Goal: Transaction & Acquisition: Book appointment/travel/reservation

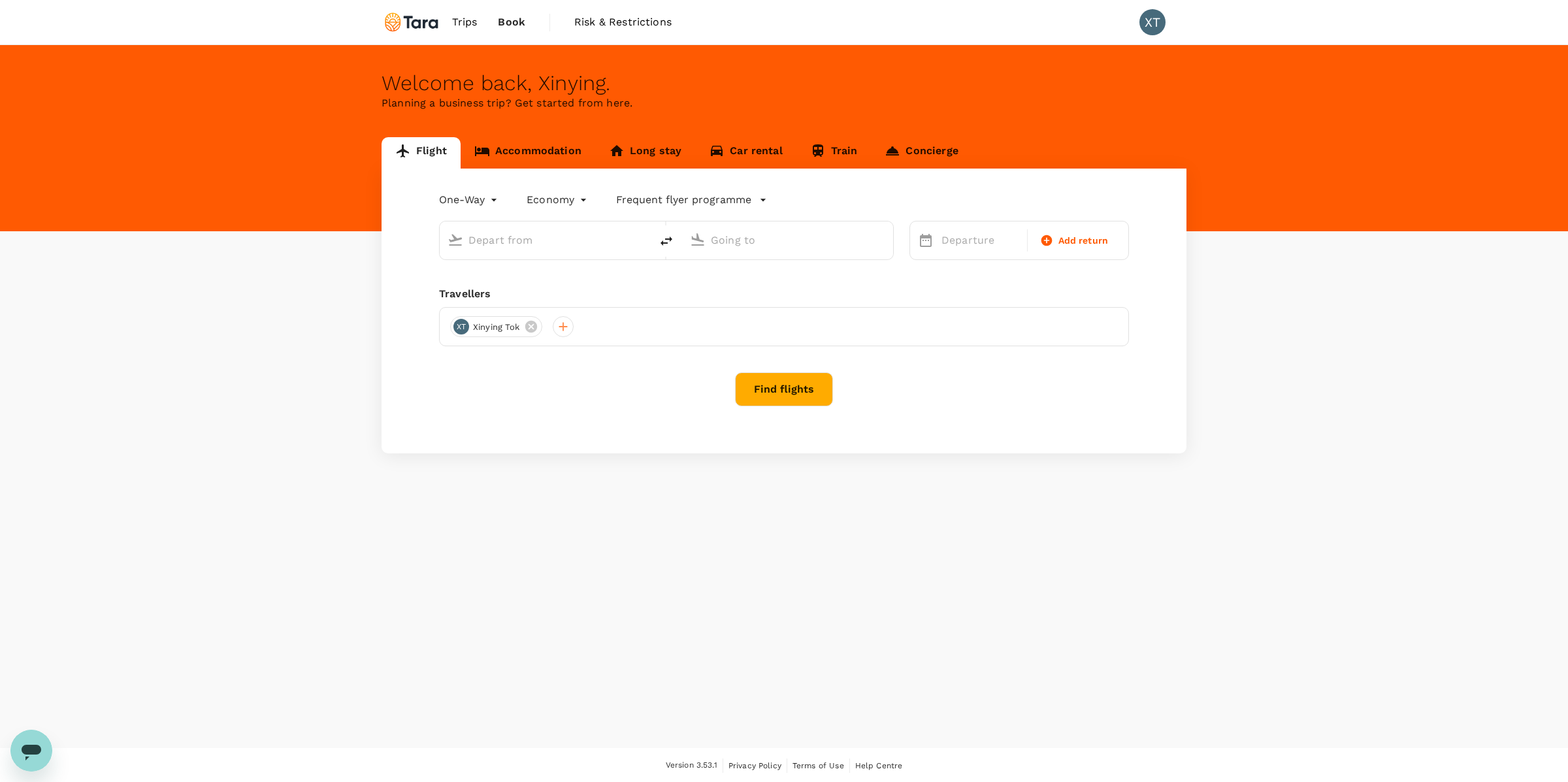
type input "roundtrip"
type input "[GEOGRAPHIC_DATA], [GEOGRAPHIC_DATA] (any)"
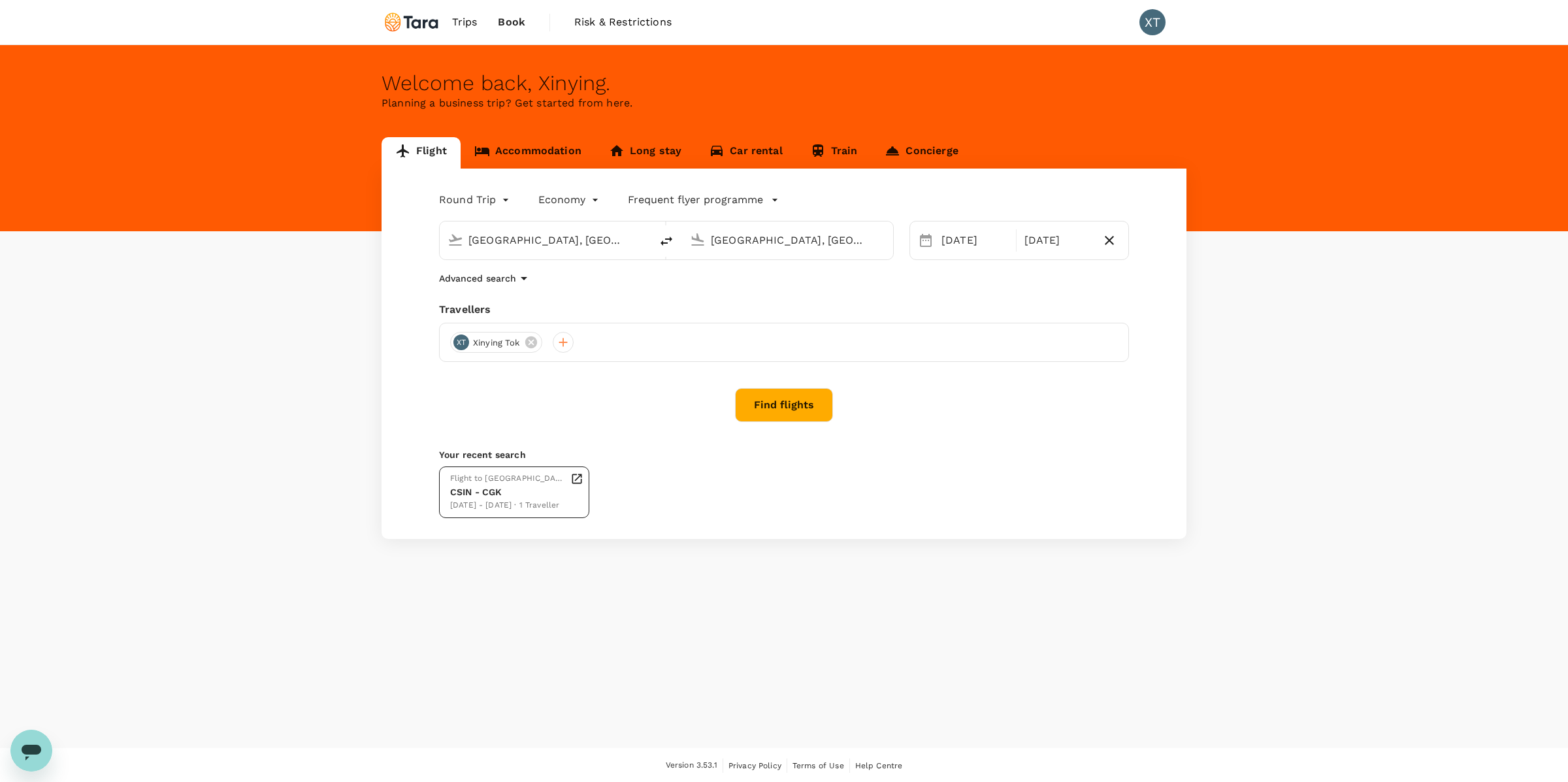
click at [505, 495] on div "CSIN - CGK" at bounding box center [507, 492] width 115 height 14
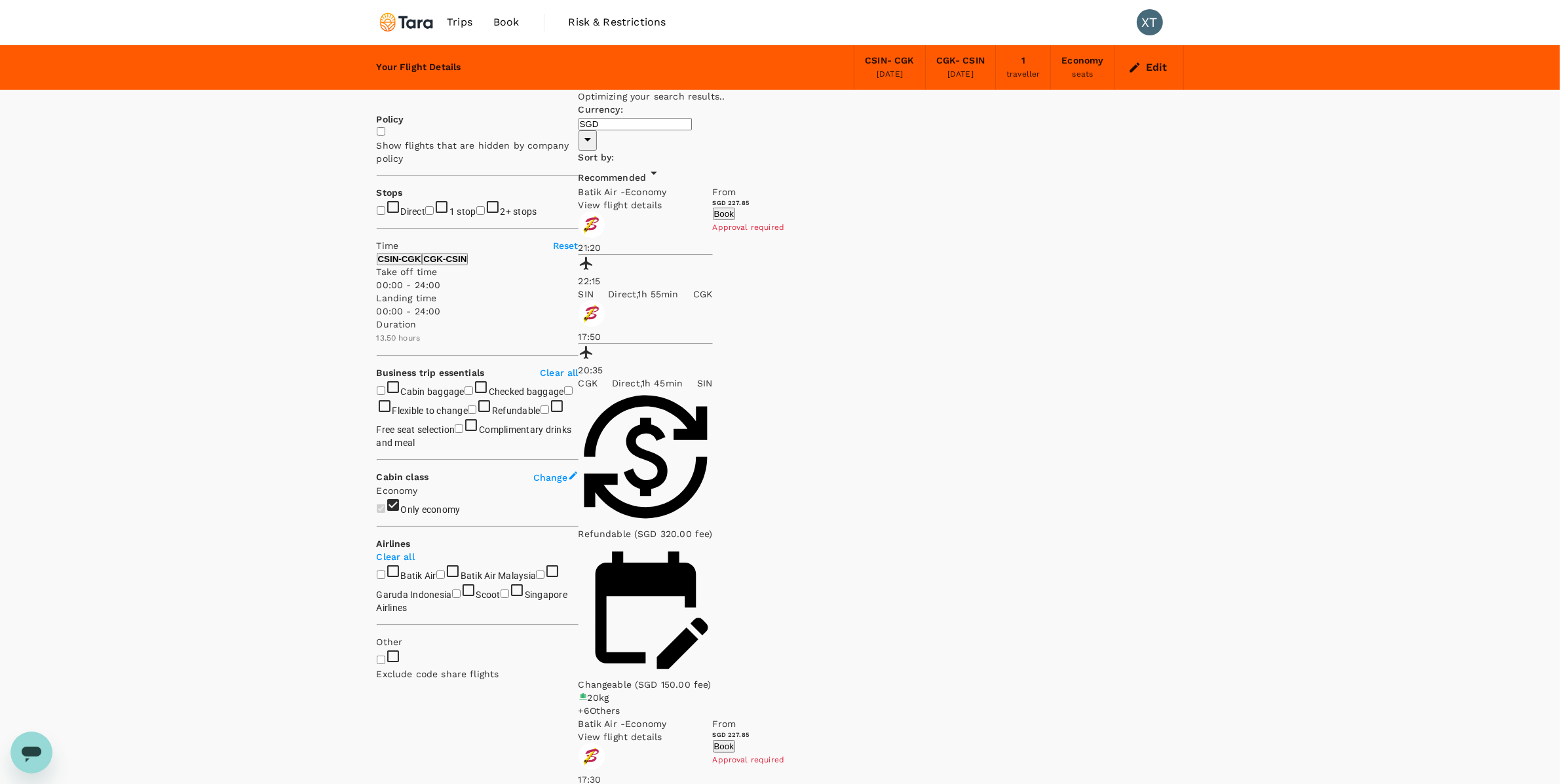
click at [382, 210] on input "Direct" at bounding box center [381, 210] width 9 height 9
checkbox input "true"
type input "690"
drag, startPoint x: 578, startPoint y: 451, endPoint x: 475, endPoint y: 451, distance: 103.0
click at [376, 317] on span at bounding box center [376, 317] width 0 height 0
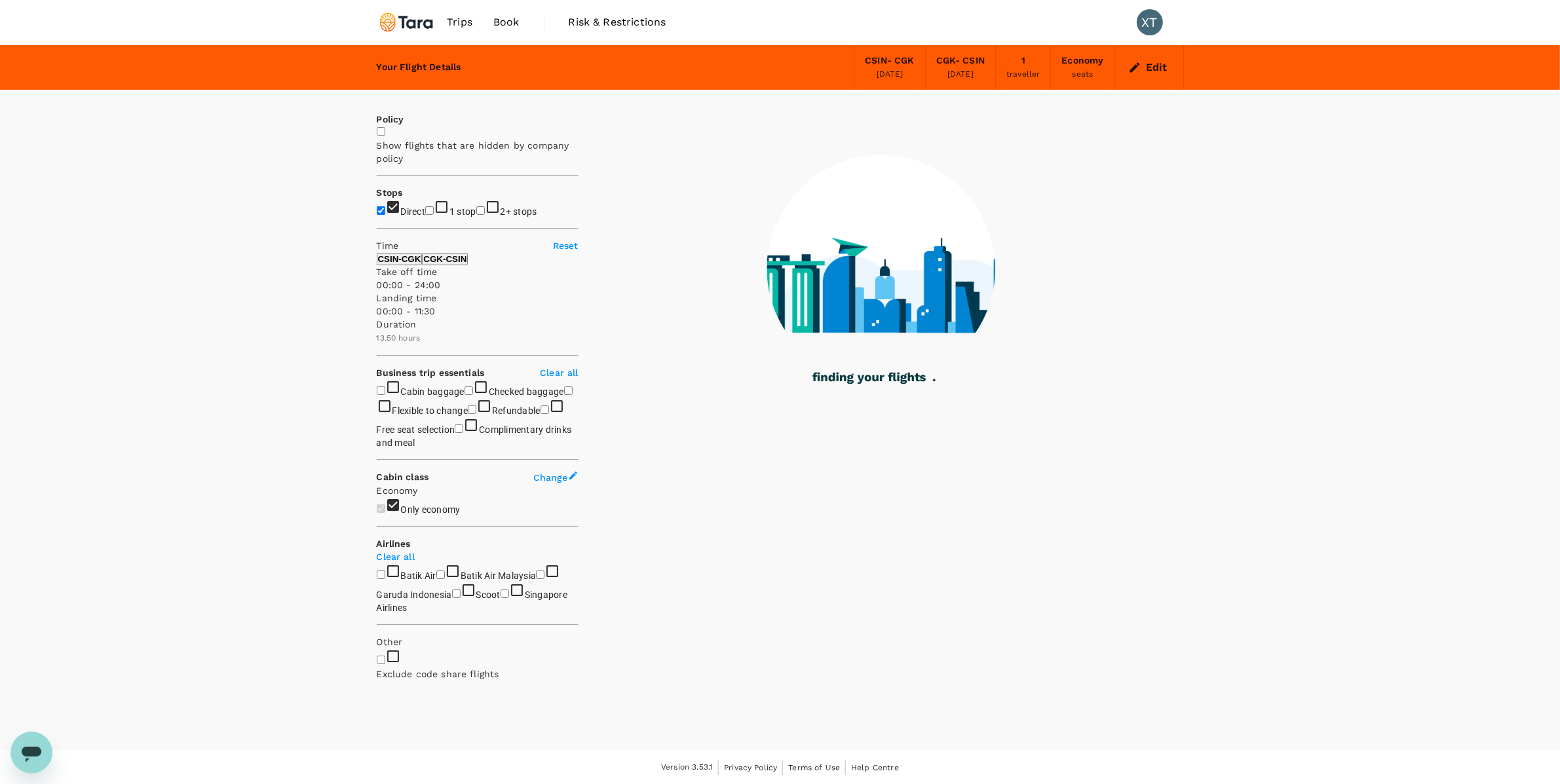
click at [467, 264] on p "CGK - CSIN" at bounding box center [444, 258] width 43 height 9
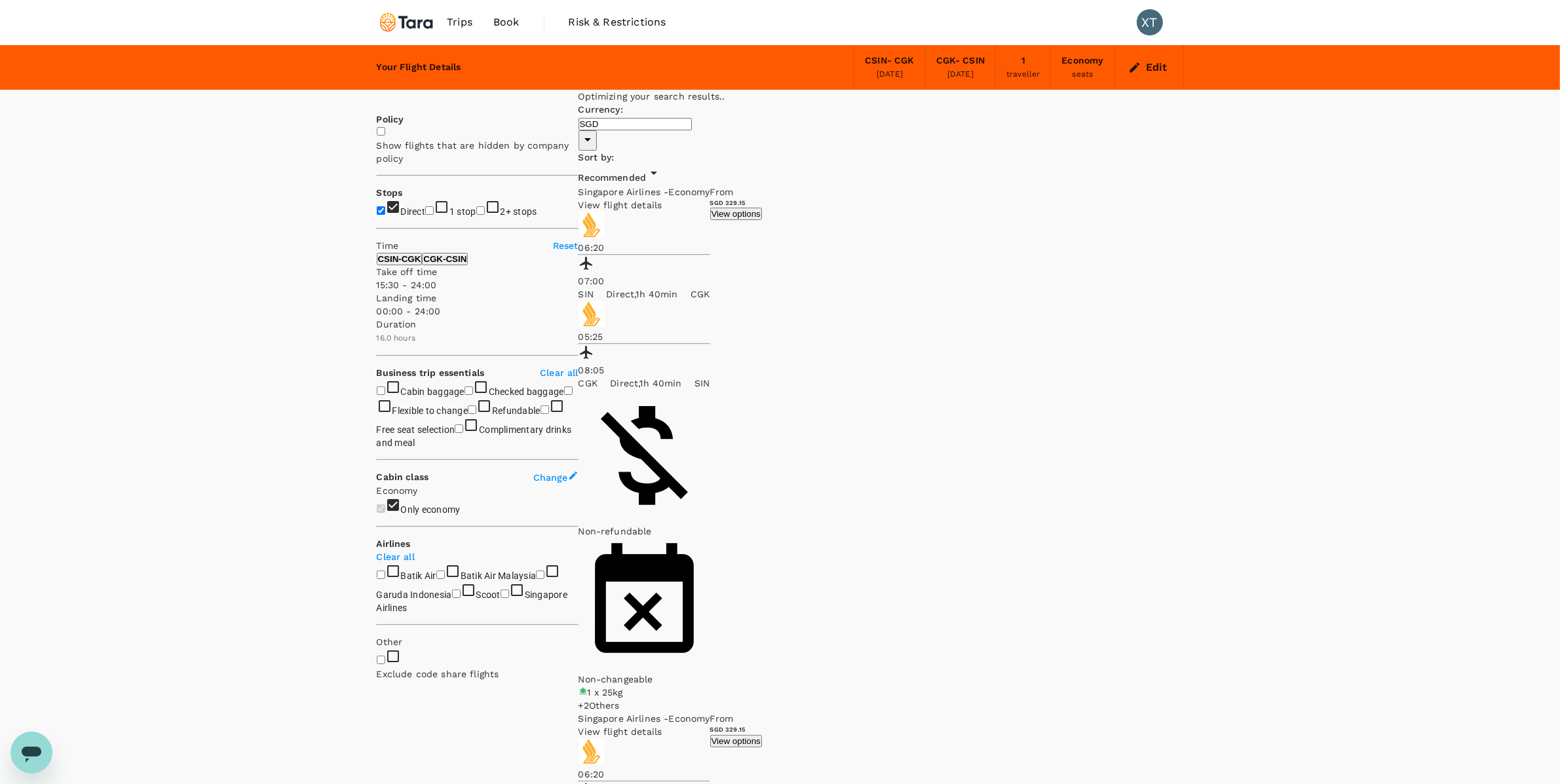
type input "960"
drag, startPoint x: 379, startPoint y: 384, endPoint x: 510, endPoint y: 387, distance: 131.0
click at [376, 291] on span at bounding box center [376, 291] width 0 height 0
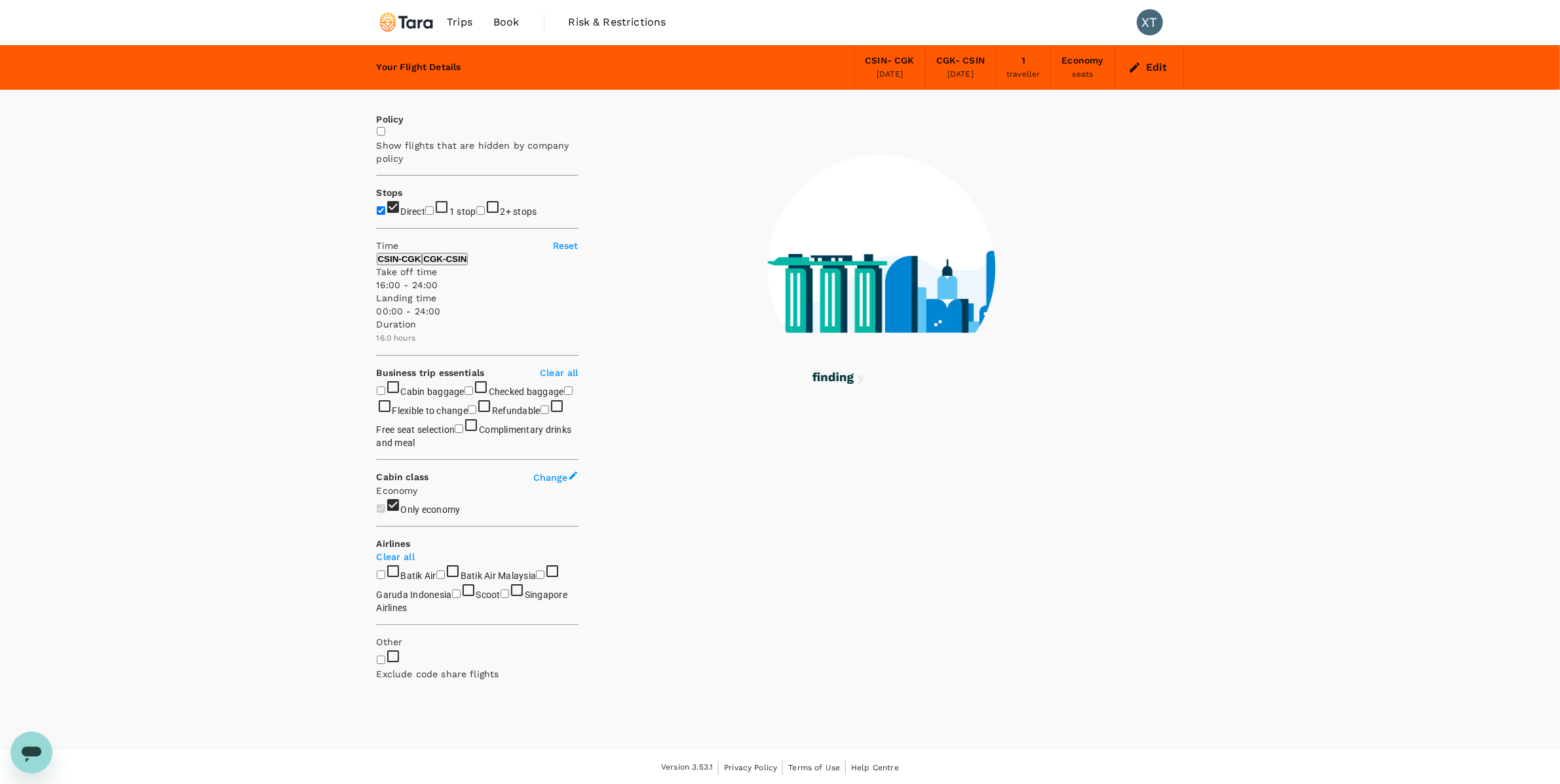
click at [421, 264] on p "CSIN - CGK" at bounding box center [399, 258] width 43 height 9
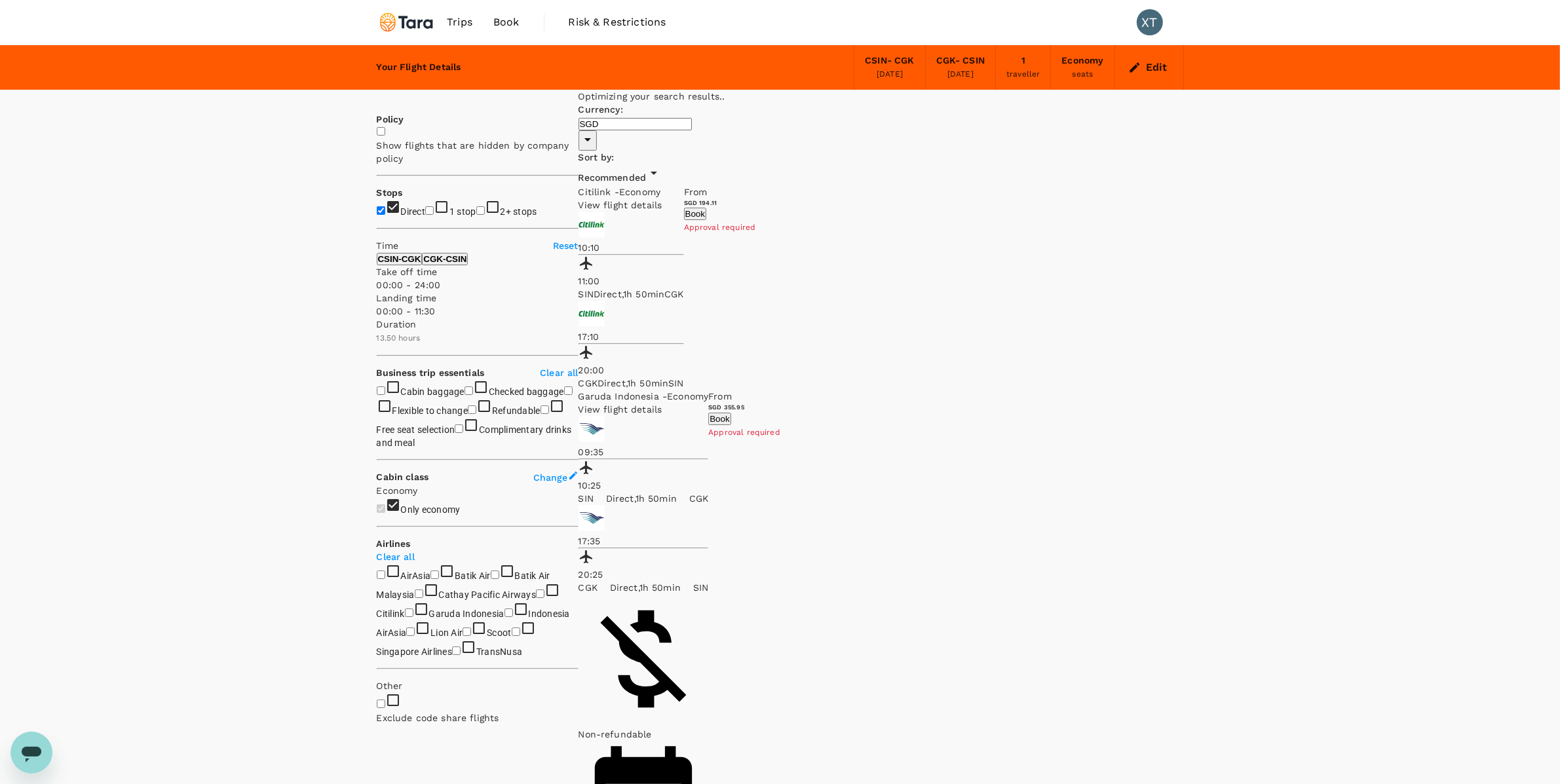
scroll to position [20, 0]
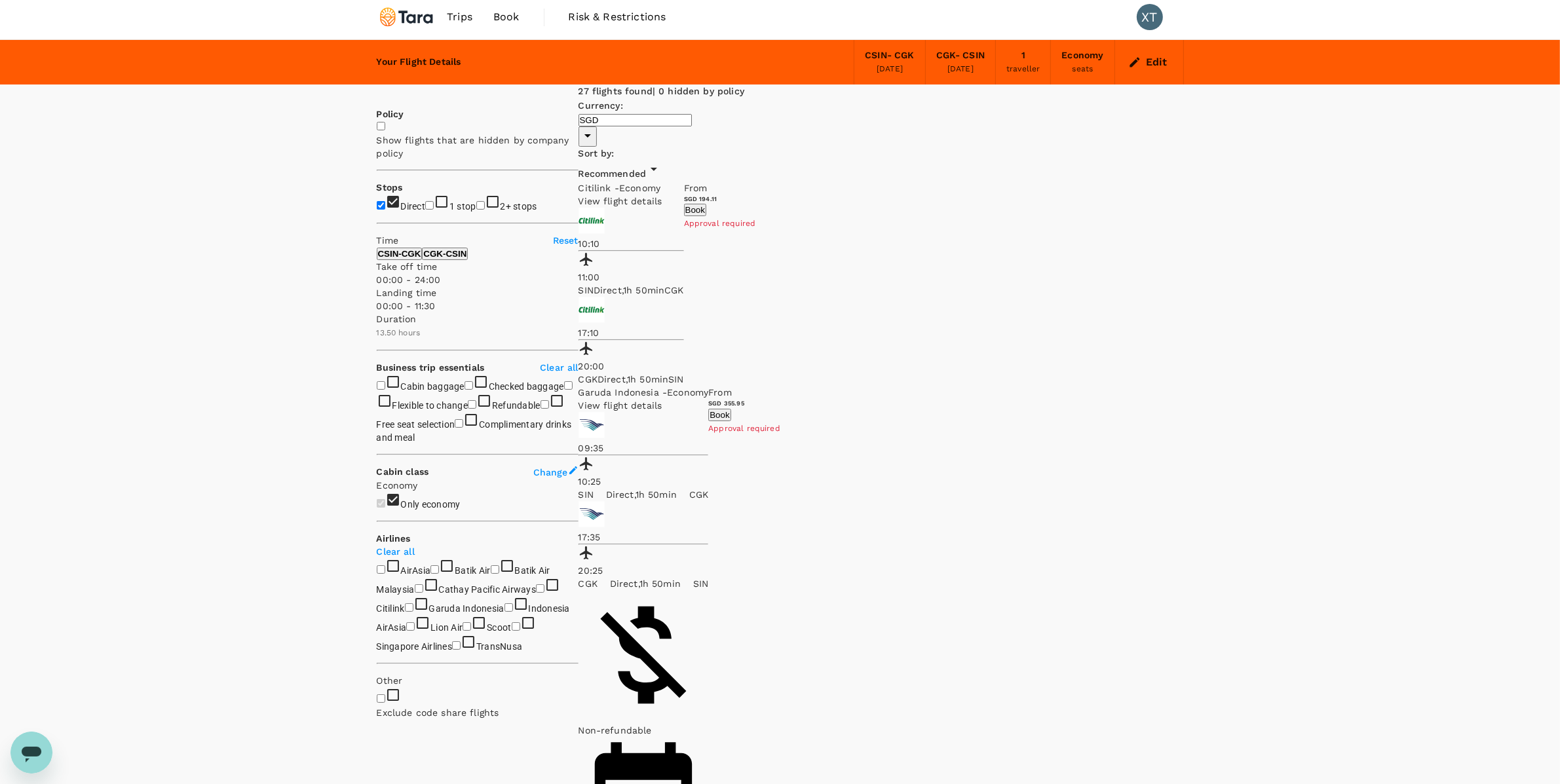
scroll to position [0, 0]
